Goal: Task Accomplishment & Management: Manage account settings

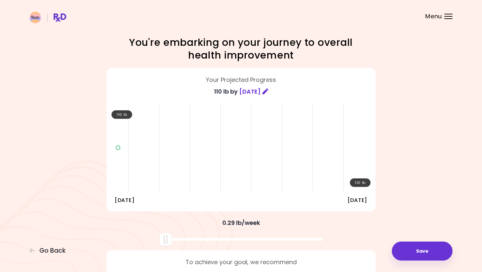
click at [449, 13] on header at bounding box center [241, 13] width 482 height 26
click at [448, 14] on div at bounding box center [448, 14] width 8 height 1
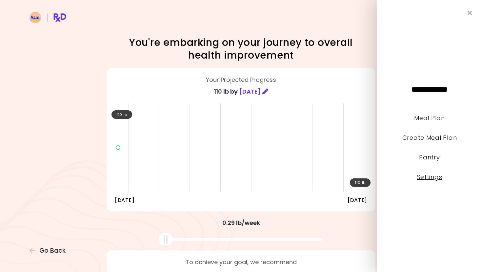
click at [430, 176] on link "Settings" at bounding box center [429, 177] width 25 height 8
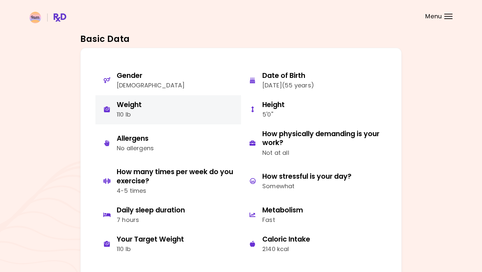
scroll to position [28, 0]
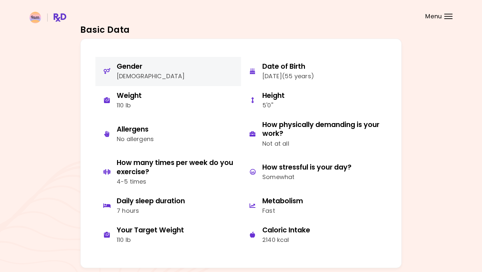
click at [122, 77] on div "[DEMOGRAPHIC_DATA]" at bounding box center [151, 77] width 68 height 10
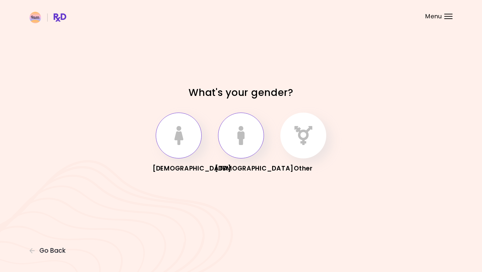
click at [170, 133] on button "button" at bounding box center [179, 136] width 46 height 46
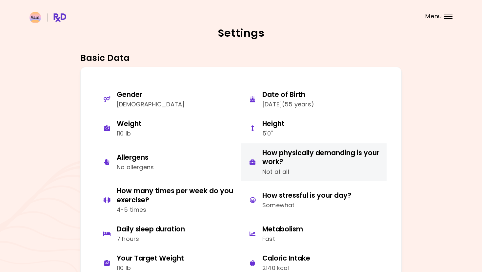
scroll to position [15, 0]
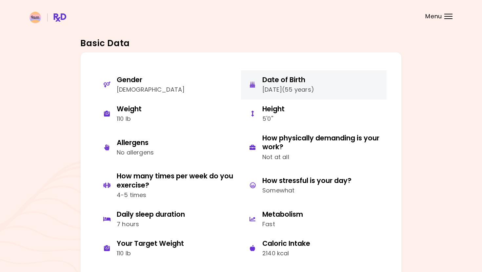
click at [272, 90] on div "[DATE] ( 55 years )" at bounding box center [288, 90] width 52 height 10
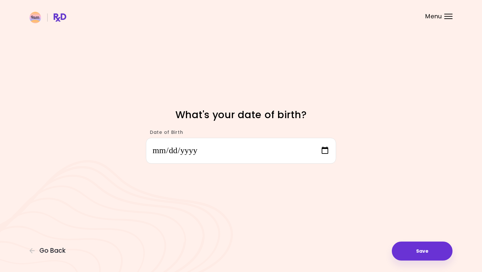
type input "**********"
click at [418, 259] on button "Save" at bounding box center [422, 251] width 61 height 19
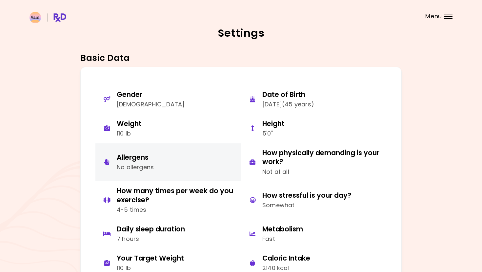
click at [129, 163] on div "No allergens" at bounding box center [135, 168] width 37 height 10
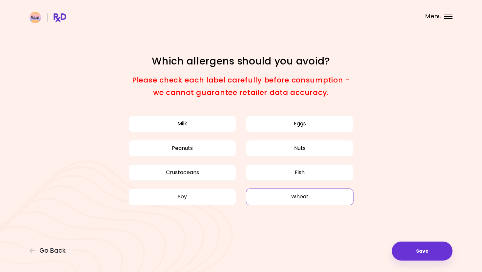
click at [300, 203] on button "Wheat" at bounding box center [300, 197] width 108 height 16
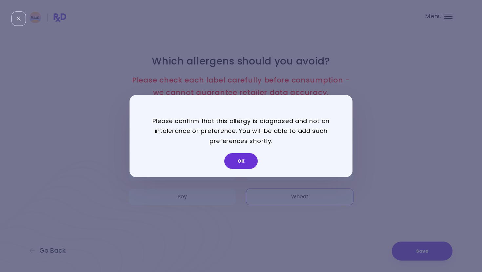
click at [236, 160] on button "OK" at bounding box center [240, 161] width 33 height 16
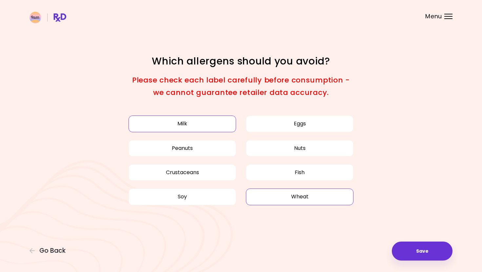
click at [180, 130] on button "Milk" at bounding box center [183, 124] width 108 height 16
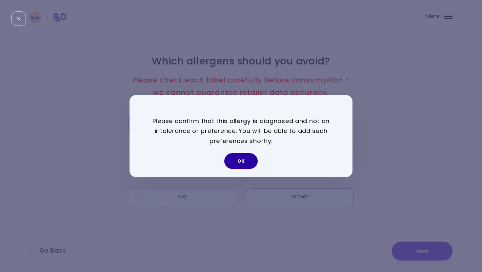
click at [228, 161] on button "OK" at bounding box center [240, 161] width 33 height 16
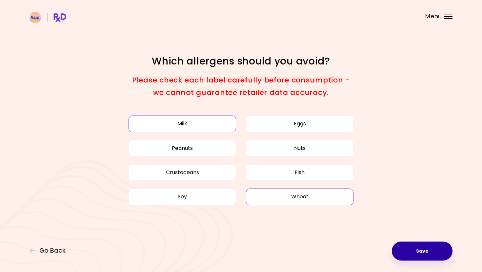
click at [429, 250] on button "Save" at bounding box center [422, 251] width 61 height 19
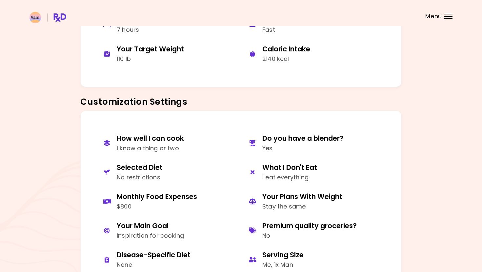
scroll to position [223, 0]
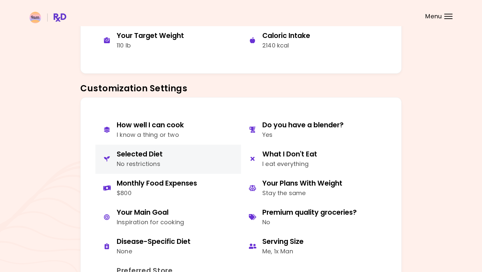
click at [150, 165] on div "No restrictions" at bounding box center [140, 165] width 46 height 10
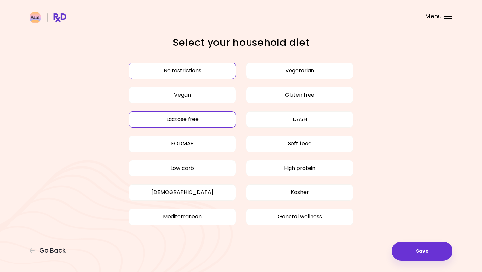
click at [183, 120] on button "Lactose free" at bounding box center [183, 119] width 108 height 16
click at [292, 92] on button "Gluten free" at bounding box center [300, 95] width 108 height 16
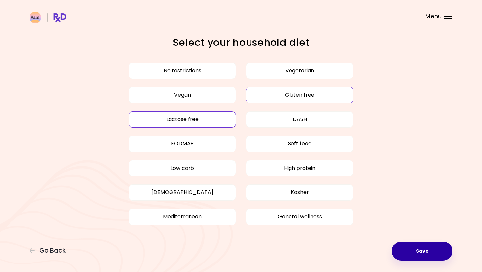
click at [421, 251] on button "Save" at bounding box center [422, 251] width 61 height 19
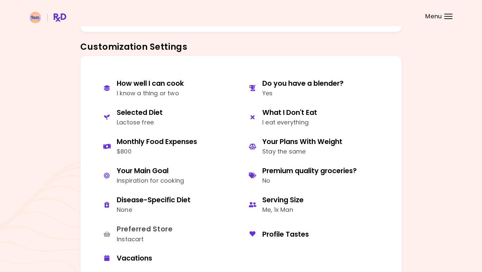
scroll to position [271, 0]
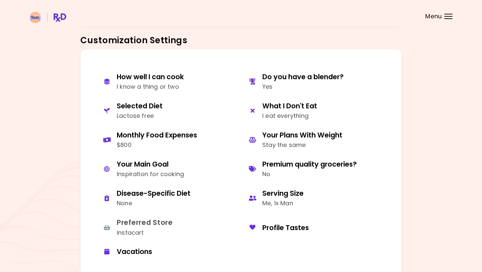
click at [449, 17] on div "Menu" at bounding box center [448, 16] width 8 height 5
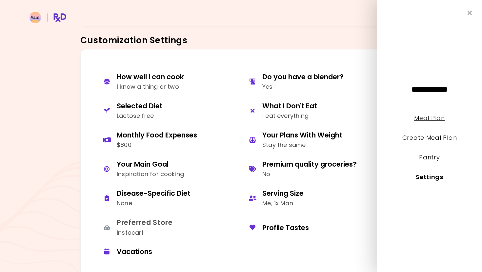
click at [432, 117] on link "Meal Plan" at bounding box center [429, 118] width 30 height 8
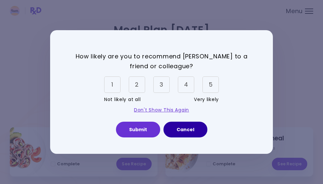
click at [189, 128] on button "Cancel" at bounding box center [186, 130] width 44 height 16
